Goal: Information Seeking & Learning: Learn about a topic

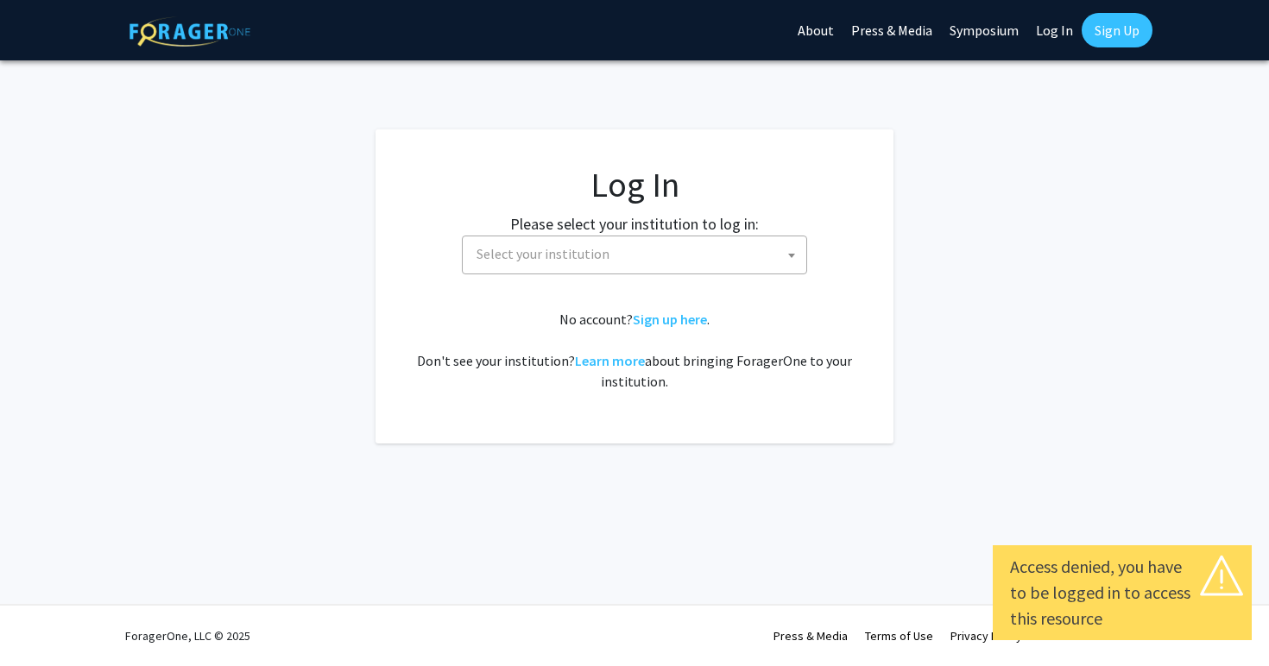
select select
click at [530, 259] on span "Select your institution" at bounding box center [543, 253] width 133 height 17
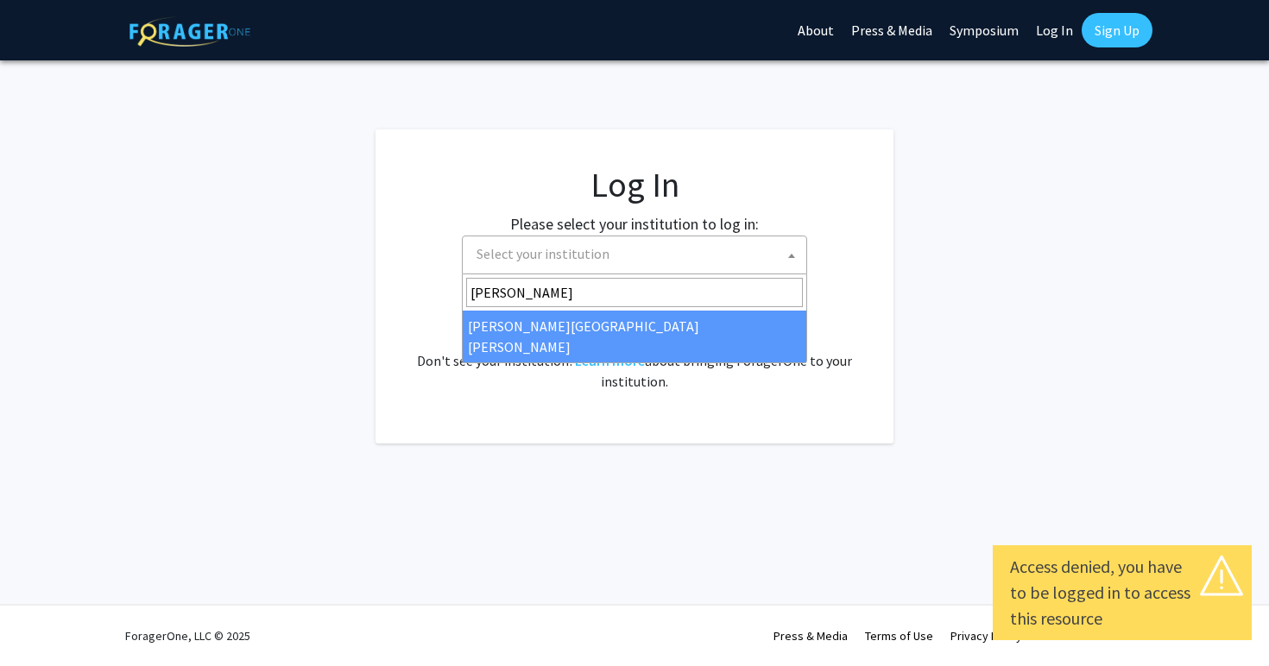
type input "john"
select select "1"
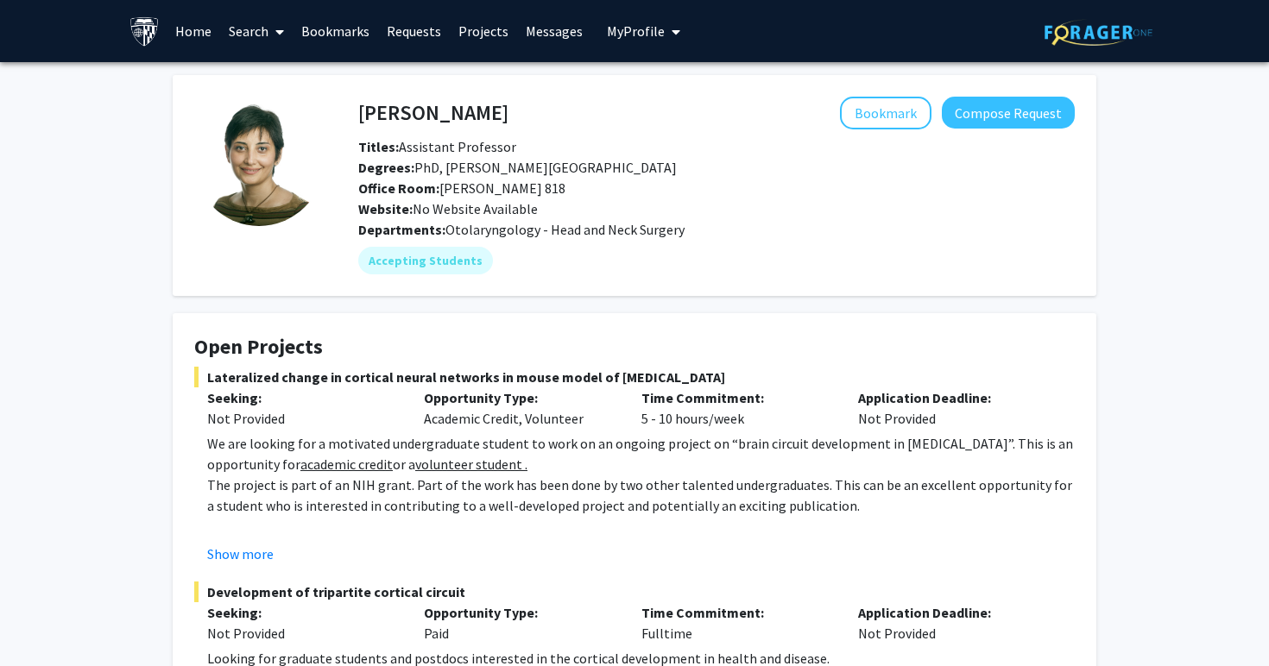
click at [264, 30] on link "Search" at bounding box center [256, 31] width 73 height 60
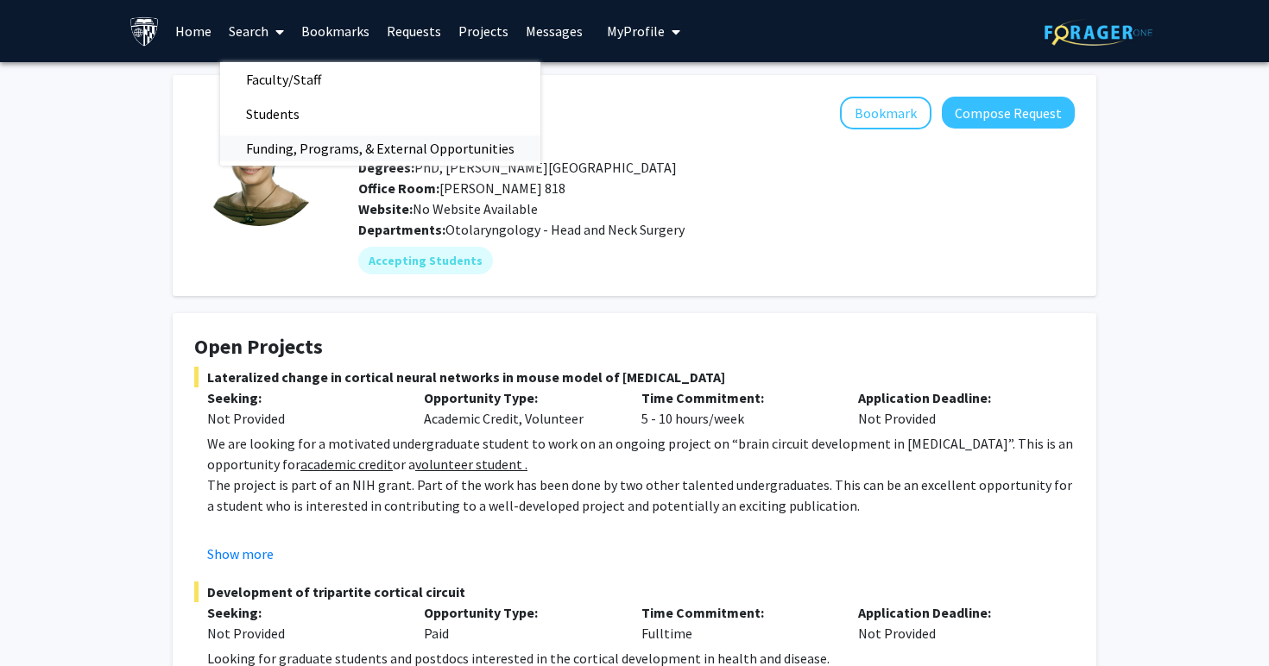
click at [294, 145] on span "Funding, Programs, & External Opportunities" at bounding box center [380, 148] width 320 height 35
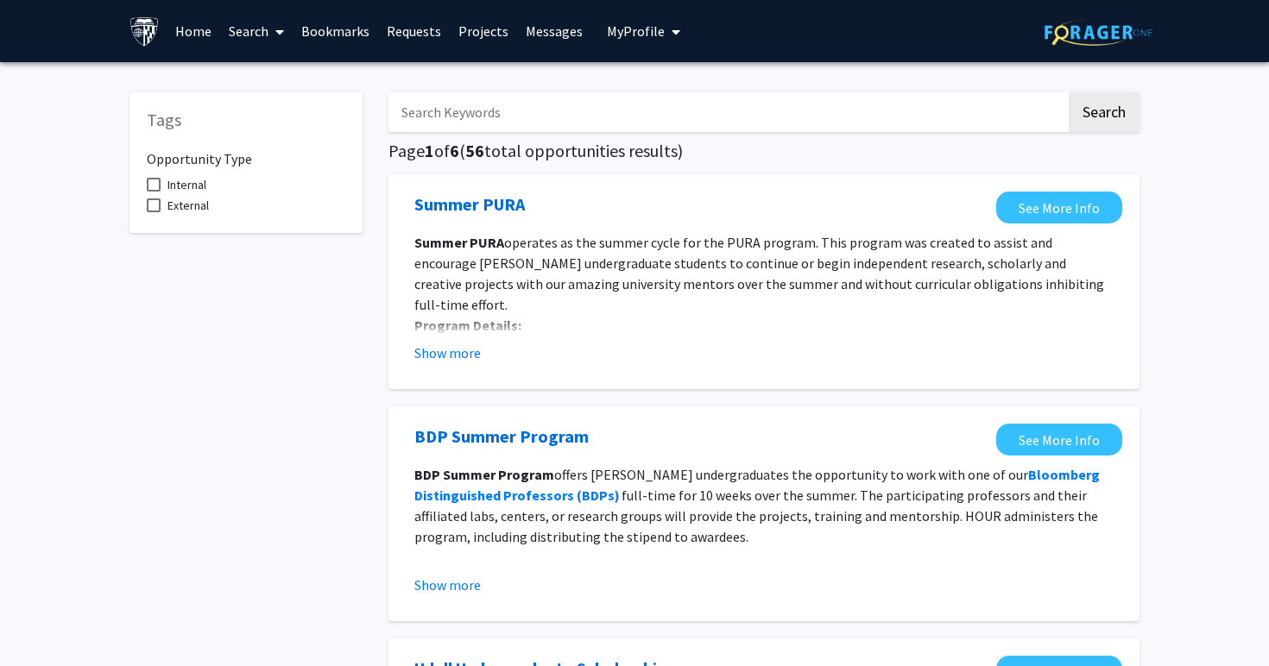
click at [512, 122] on input "Search Keywords" at bounding box center [727, 112] width 678 height 40
type input "[PERSON_NAME] [PERSON_NAME] Academic Medicine"
click at [1069, 92] on button "Search" at bounding box center [1104, 112] width 71 height 40
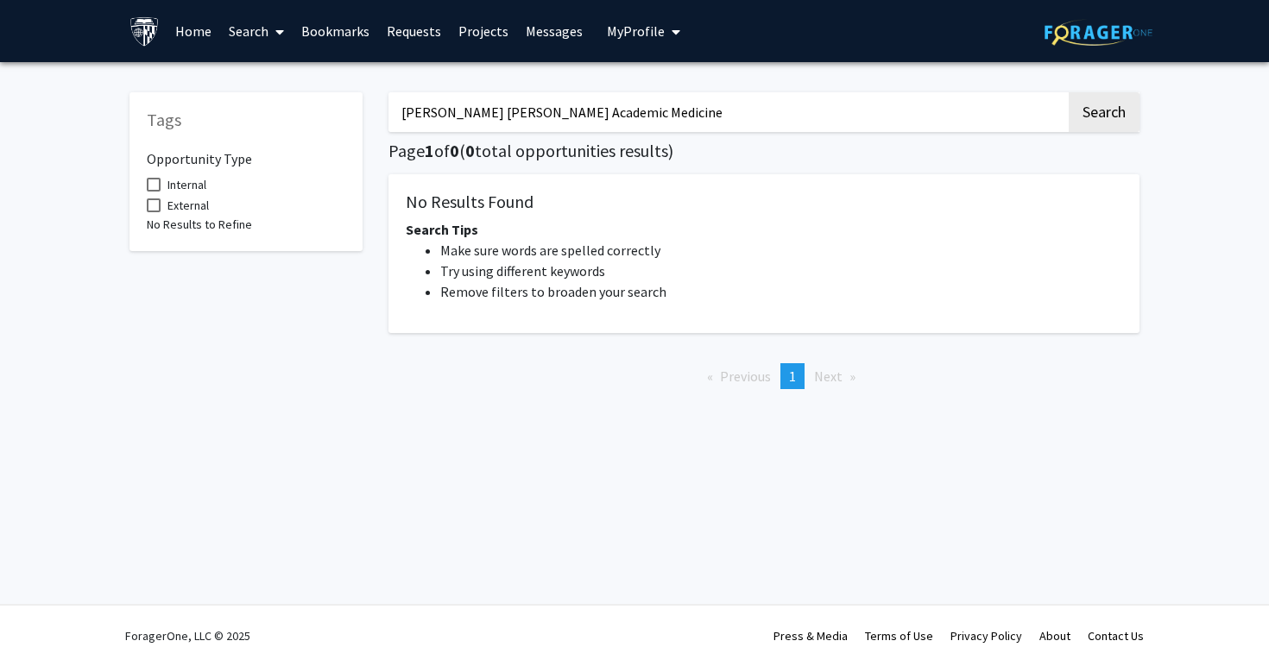
click at [149, 186] on span at bounding box center [154, 185] width 14 height 14
click at [153, 192] on input "Internal" at bounding box center [153, 192] width 1 height 1
checkbox input "true"
click at [1092, 107] on button "Search" at bounding box center [1104, 112] width 71 height 40
drag, startPoint x: 630, startPoint y: 122, endPoint x: 306, endPoint y: 117, distance: 324.6
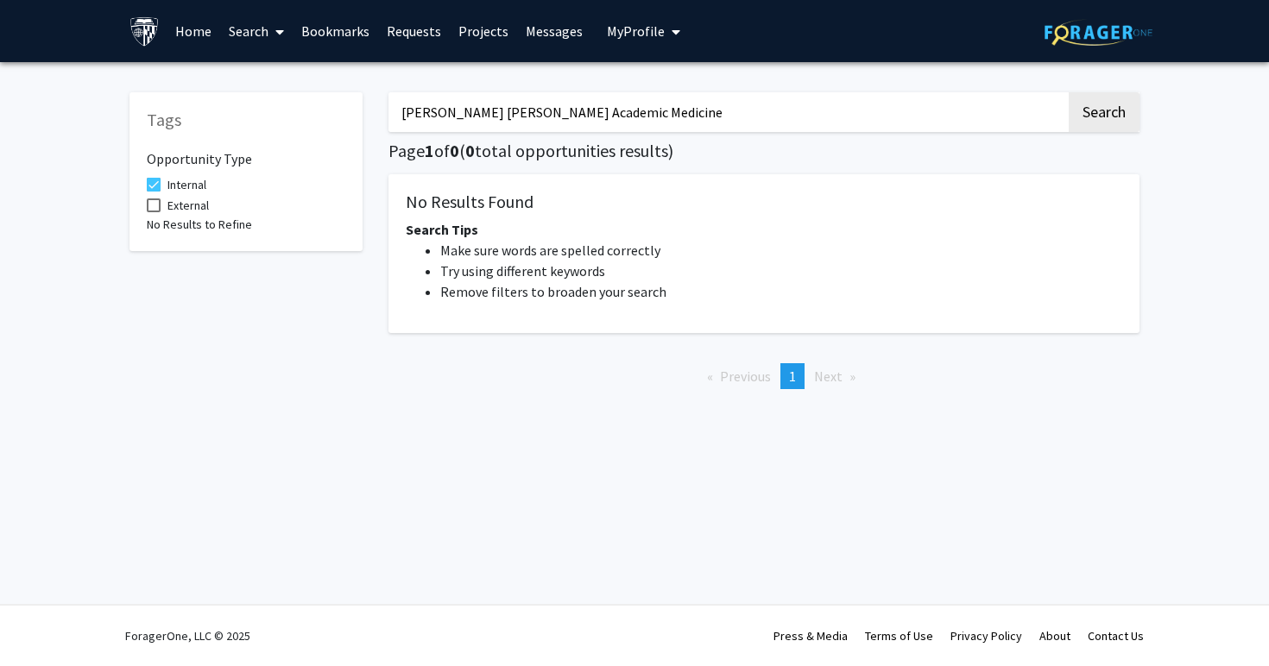
click at [306, 117] on div "Tags Opportunity Type Internal External No Results to Refine [PERSON_NAME] [PER…" at bounding box center [635, 239] width 1036 height 328
click at [1102, 112] on button "Search" at bounding box center [1104, 112] width 71 height 40
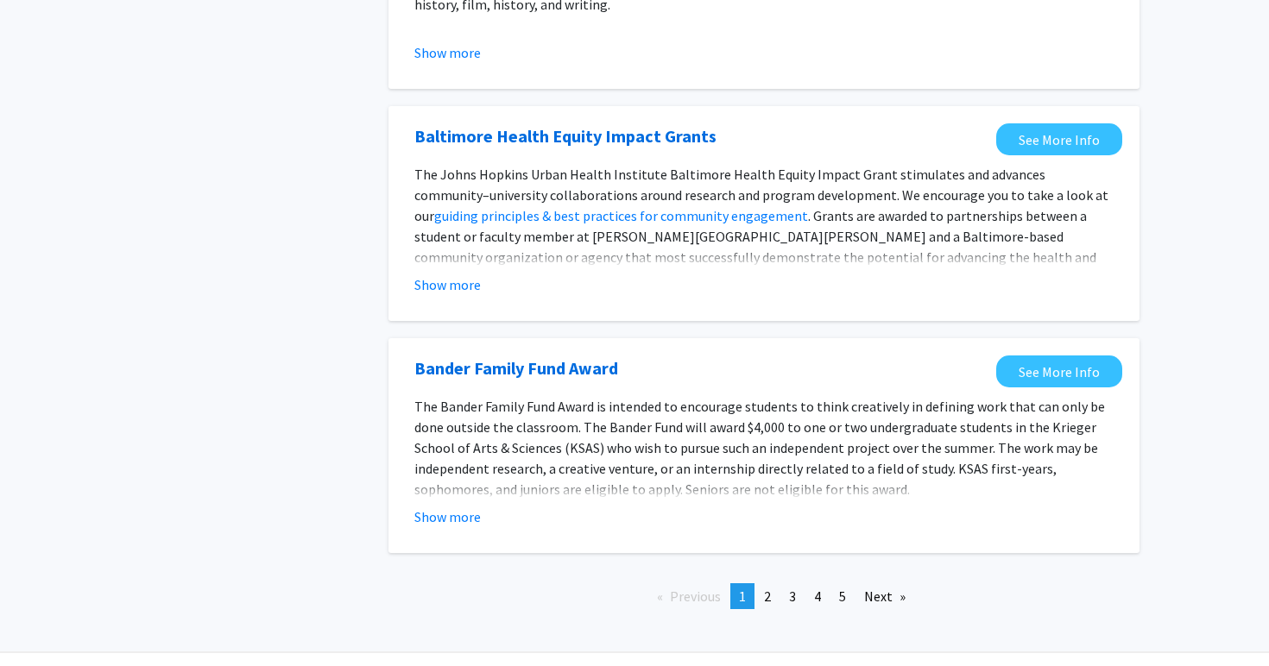
scroll to position [1904, 0]
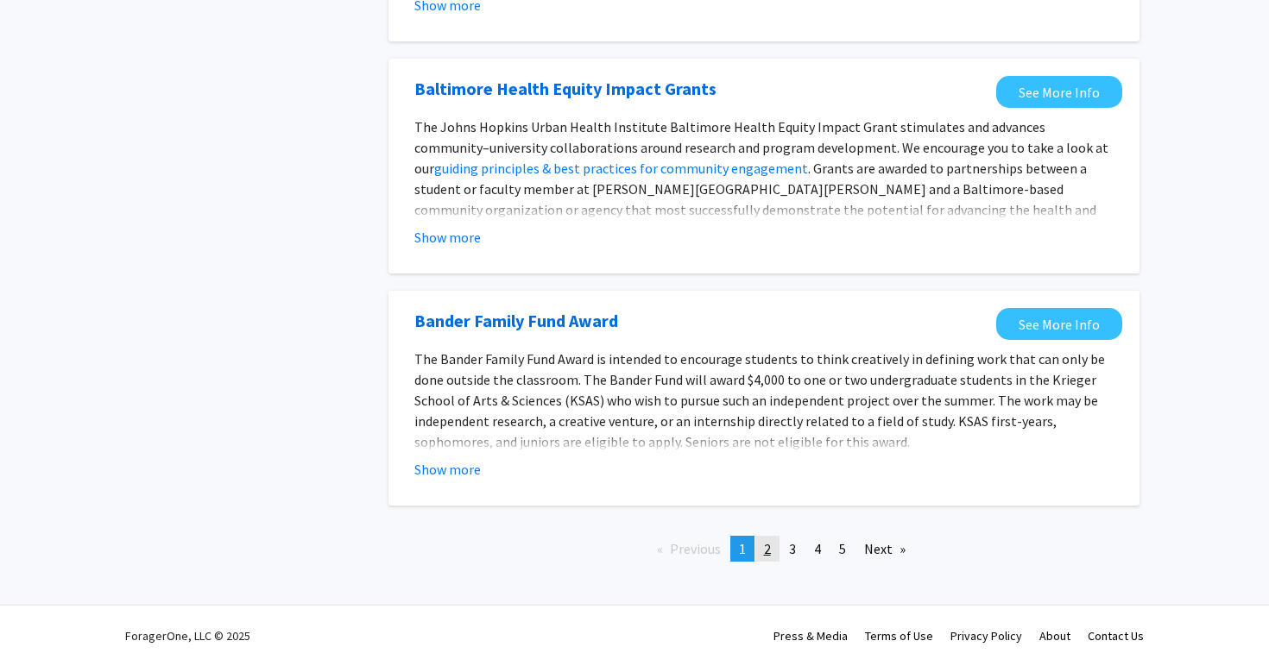
click at [765, 552] on span "2" at bounding box center [767, 548] width 7 height 17
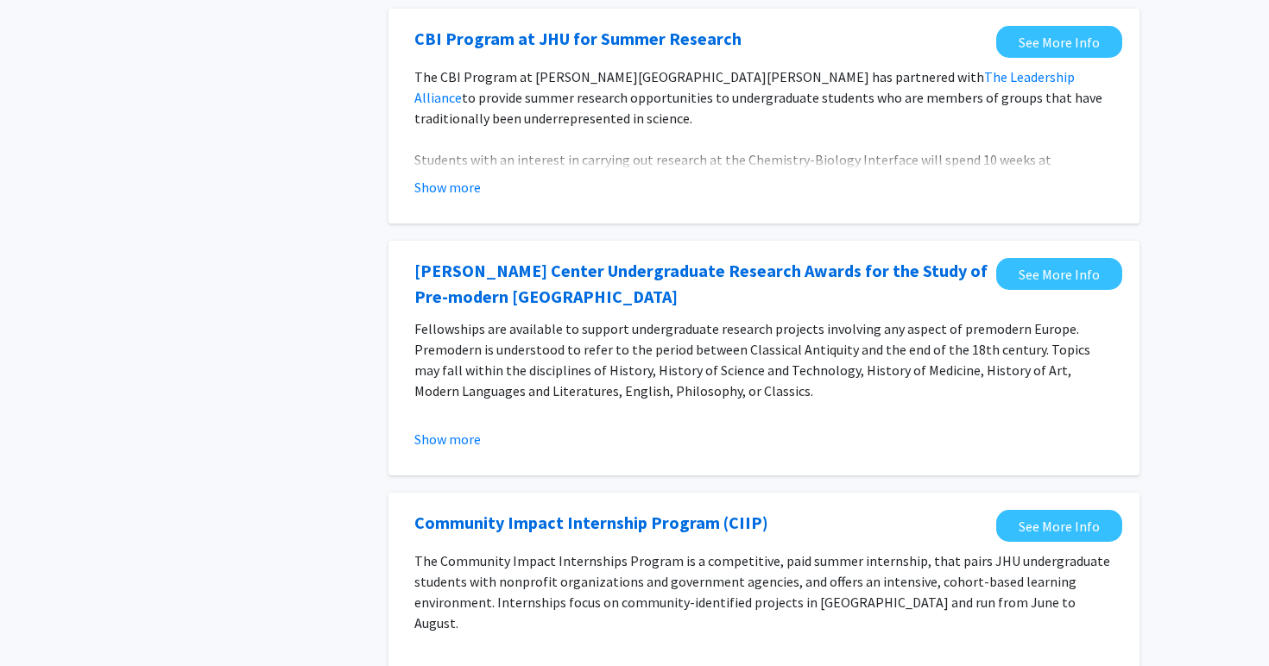
scroll to position [1993, 0]
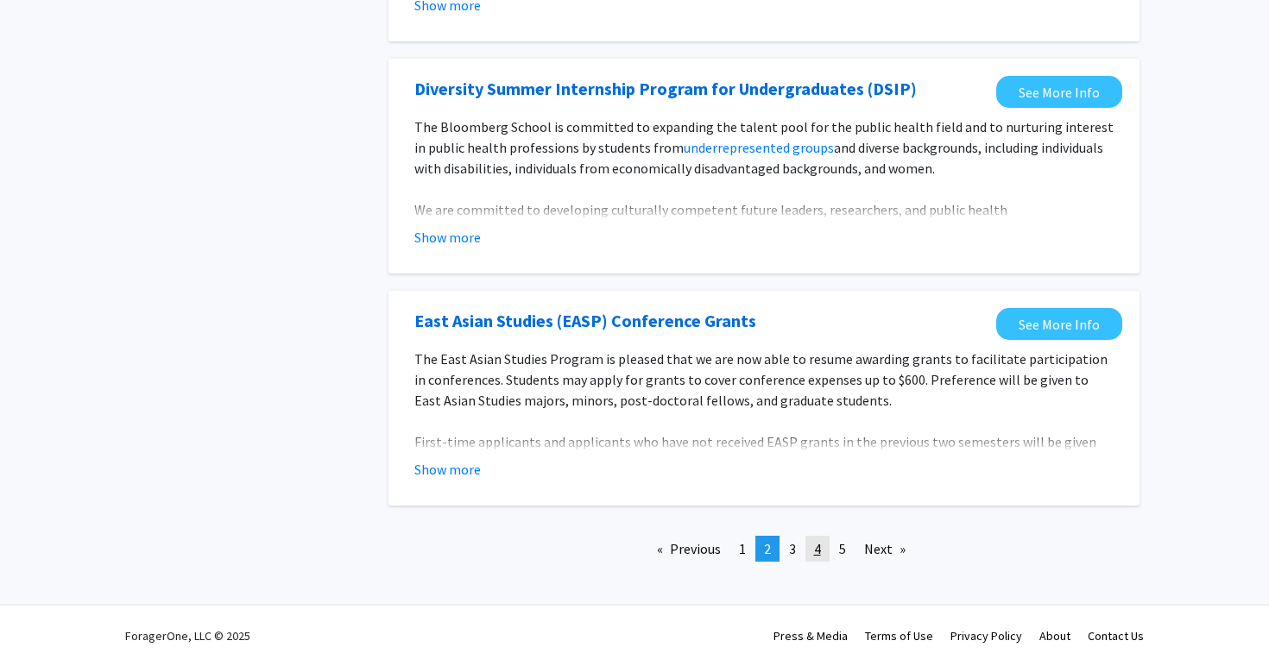
click at [823, 544] on link "page 4" at bounding box center [817, 549] width 24 height 26
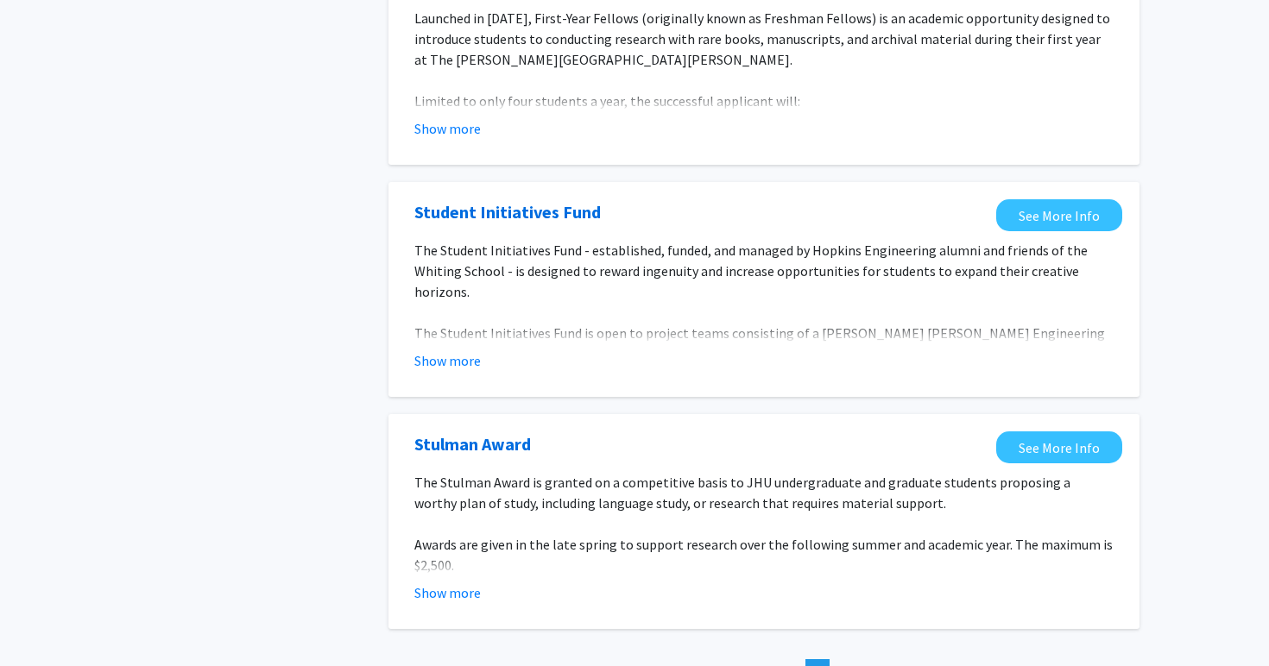
scroll to position [1946, 0]
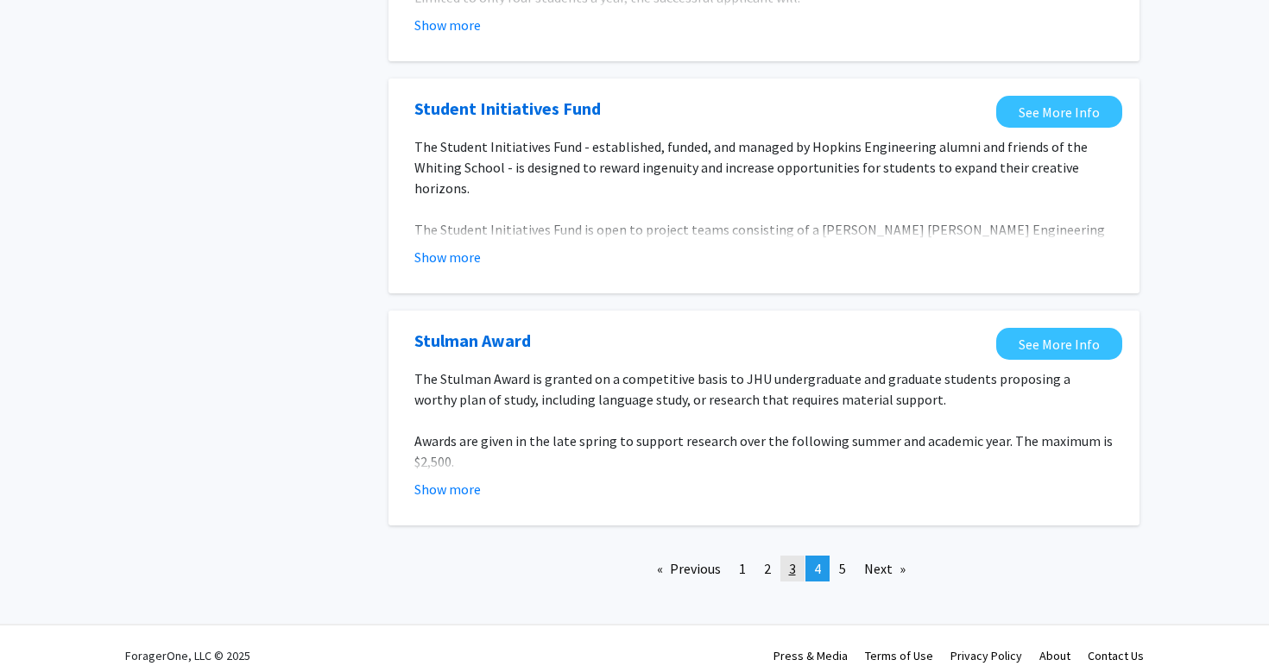
click at [788, 556] on link "page 3" at bounding box center [792, 569] width 24 height 26
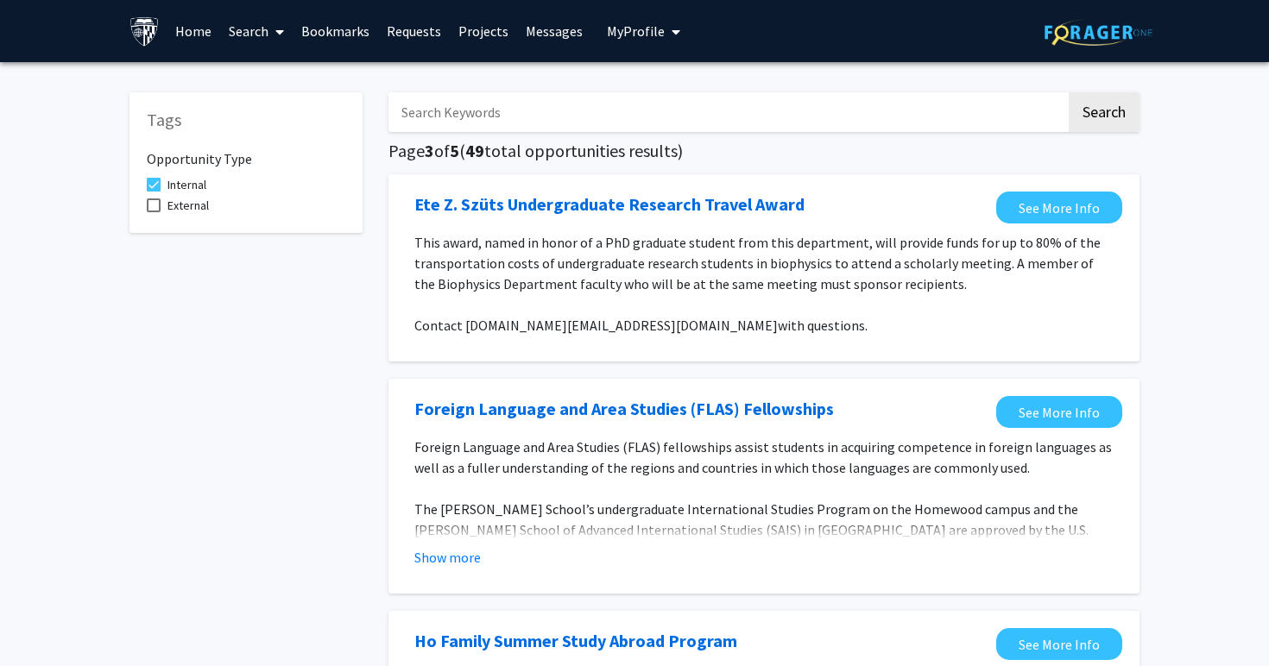
click at [193, 180] on span "Internal" at bounding box center [186, 184] width 39 height 21
click at [154, 192] on input "Internal" at bounding box center [153, 192] width 1 height 1
checkbox input "false"
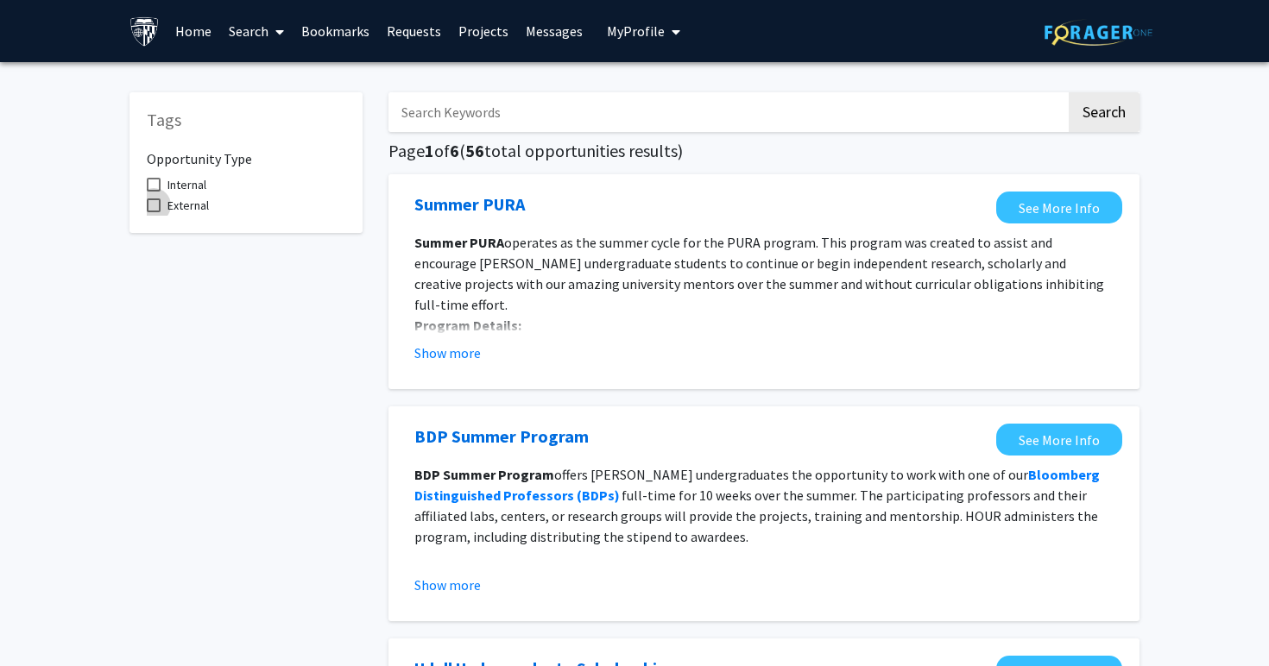
click at [172, 205] on span "External" at bounding box center [187, 205] width 41 height 21
click at [154, 212] on input "External" at bounding box center [153, 212] width 1 height 1
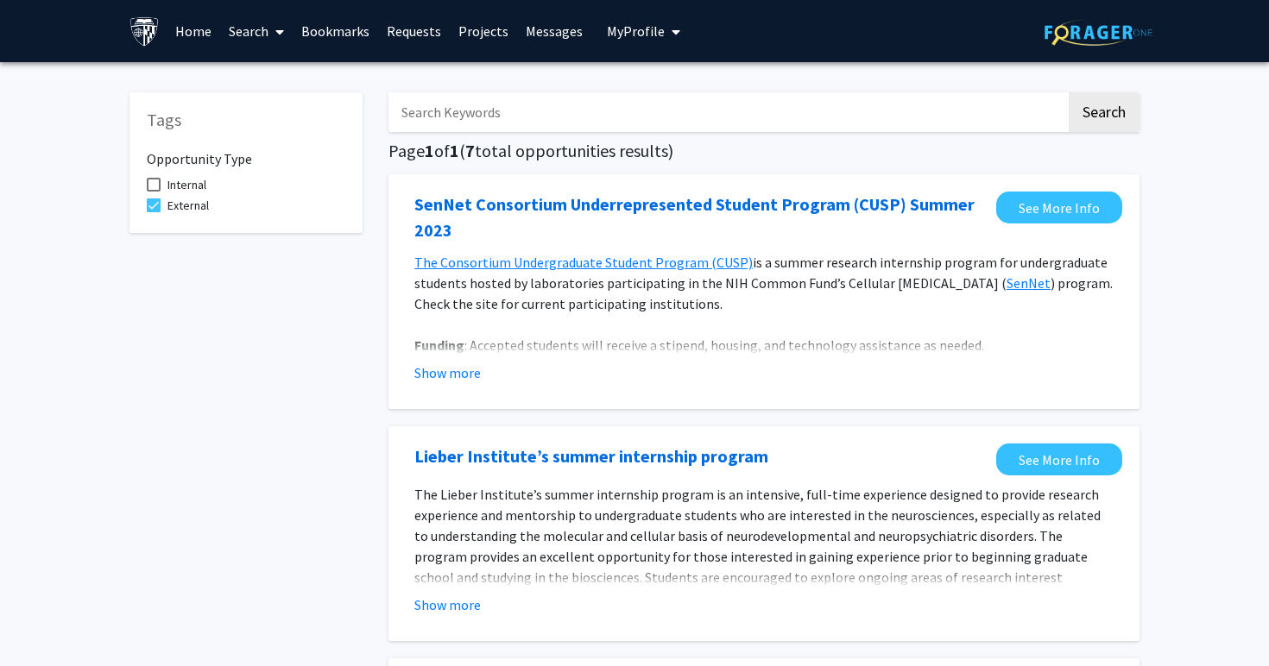
click at [149, 206] on span at bounding box center [154, 206] width 14 height 14
click at [153, 212] on input "External" at bounding box center [153, 212] width 1 height 1
checkbox input "false"
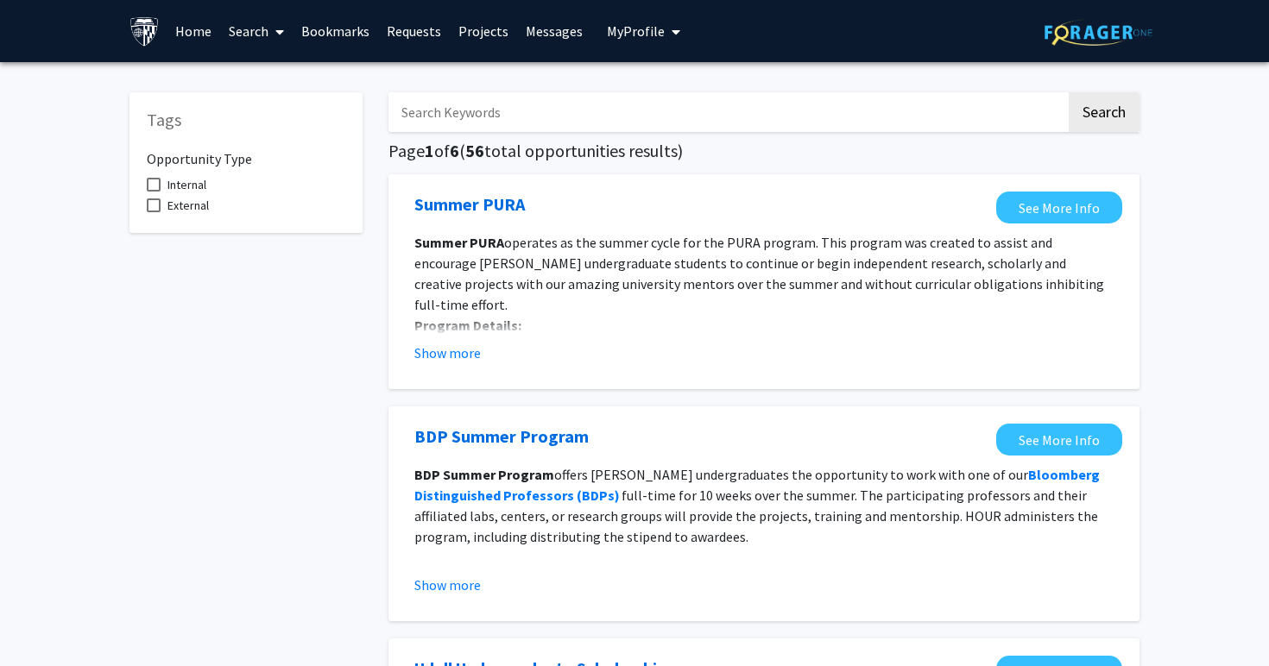
click at [177, 37] on link "Home" at bounding box center [194, 31] width 54 height 60
